Goal: Use online tool/utility: Utilize a website feature to perform a specific function

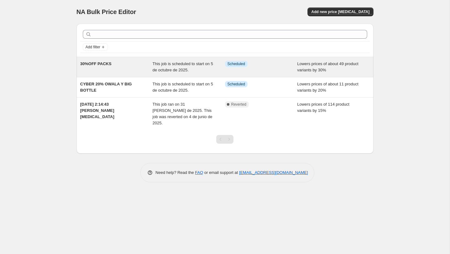
click at [119, 69] on div "30%OFF PACKS" at bounding box center [116, 67] width 72 height 12
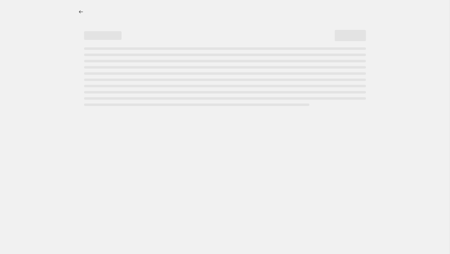
select select "percentage"
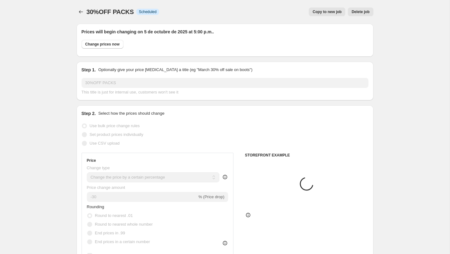
select select "collection"
select select "product"
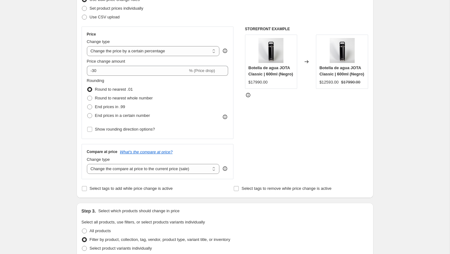
scroll to position [132, 0]
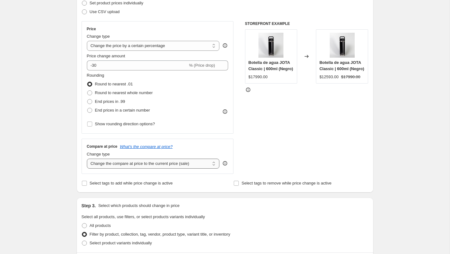
click at [135, 164] on select "Change the compare at price to the current price (sale) Change the compare at p…" at bounding box center [153, 164] width 133 height 10
click at [170, 147] on icon "What's the compare at price?" at bounding box center [146, 147] width 53 height 5
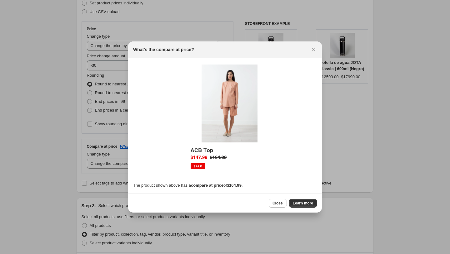
click at [317, 54] on div "What's the compare at price?" at bounding box center [225, 50] width 194 height 17
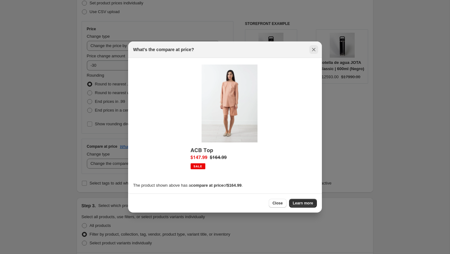
click at [313, 52] on icon "Close" at bounding box center [313, 50] width 6 height 6
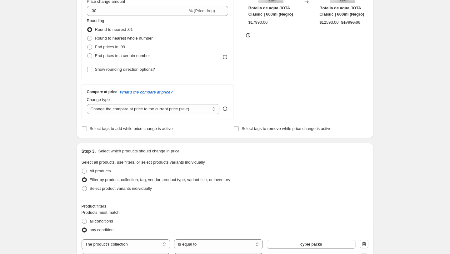
scroll to position [188, 0]
